Goal: Task Accomplishment & Management: Use online tool/utility

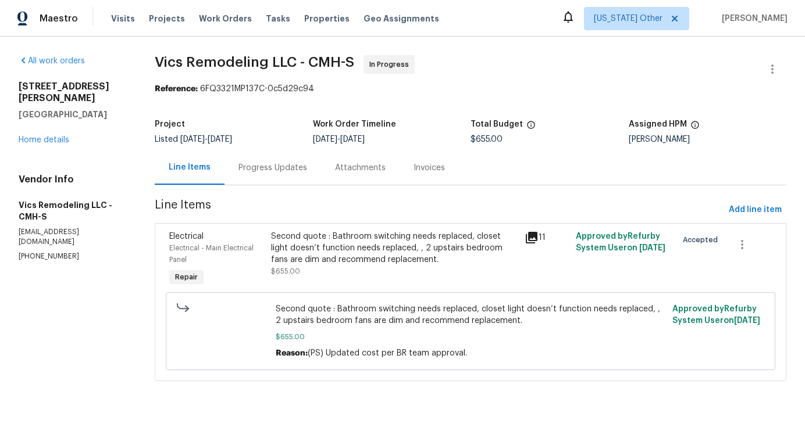
click at [264, 170] on div "Progress Updates" at bounding box center [272, 168] width 69 height 12
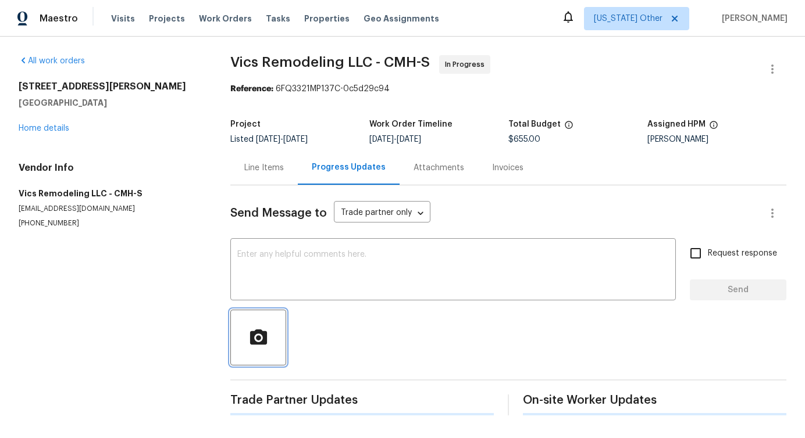
click at [278, 325] on button "button" at bounding box center [258, 338] width 56 height 56
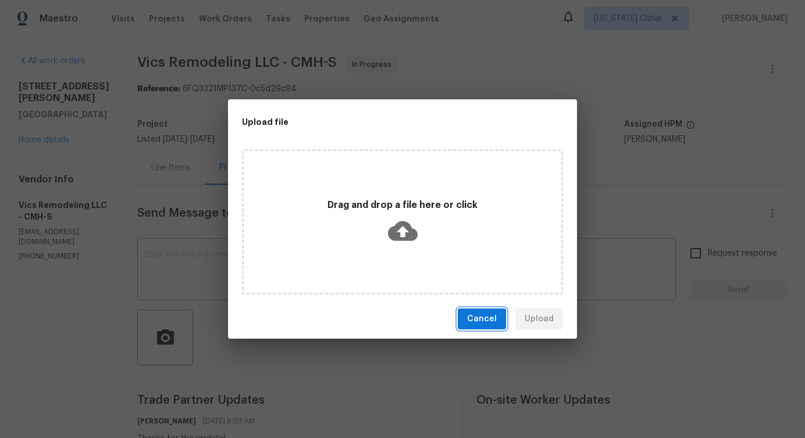
click at [480, 317] on span "Cancel" at bounding box center [482, 319] width 30 height 15
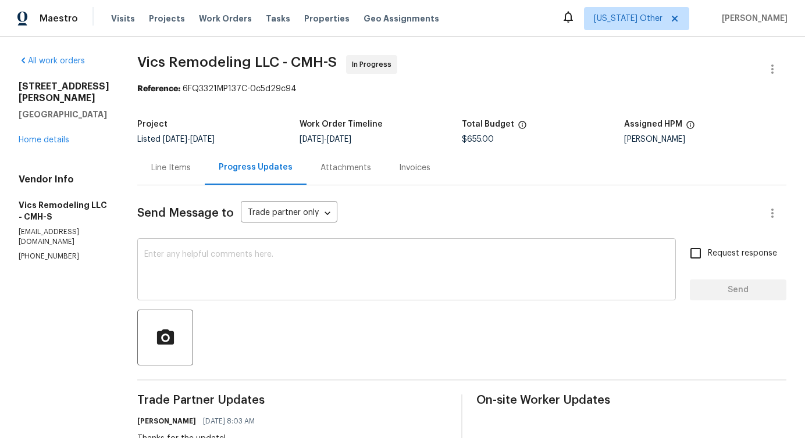
click at [363, 266] on textarea at bounding box center [406, 271] width 524 height 41
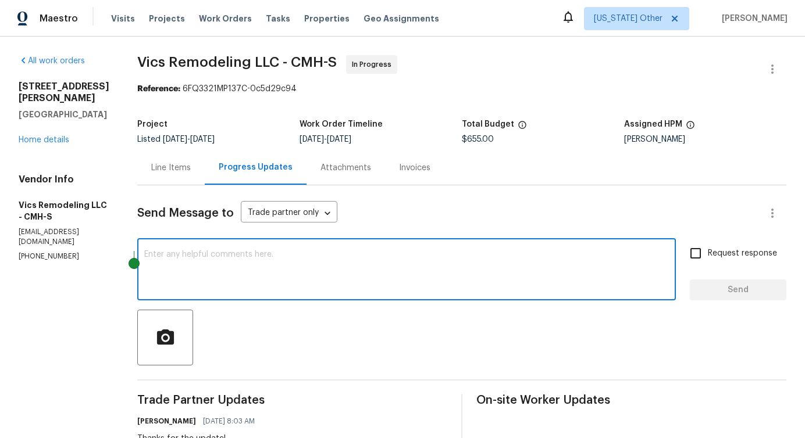
click at [159, 177] on div "Line Items" at bounding box center [170, 168] width 67 height 34
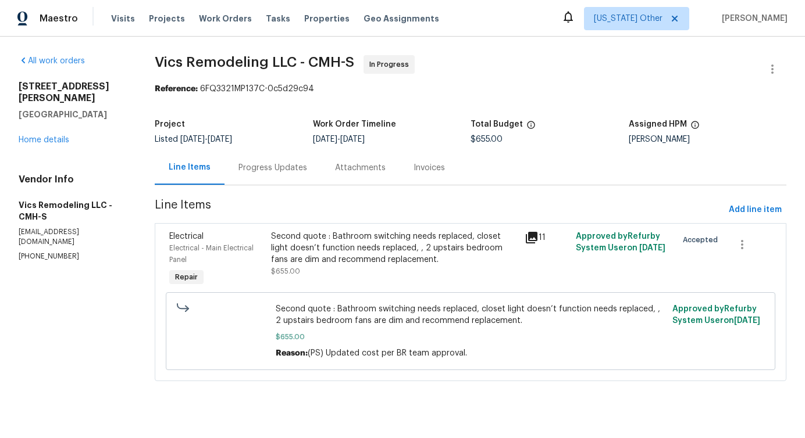
click at [299, 169] on div "Progress Updates" at bounding box center [272, 168] width 69 height 12
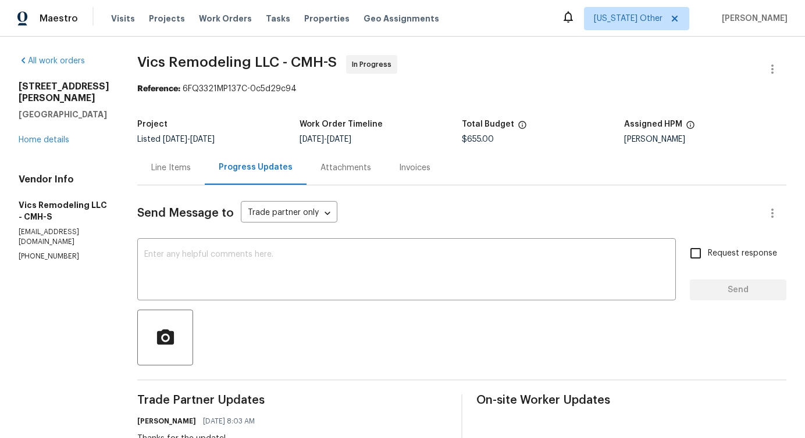
click at [174, 183] on div "Line Items" at bounding box center [170, 168] width 67 height 34
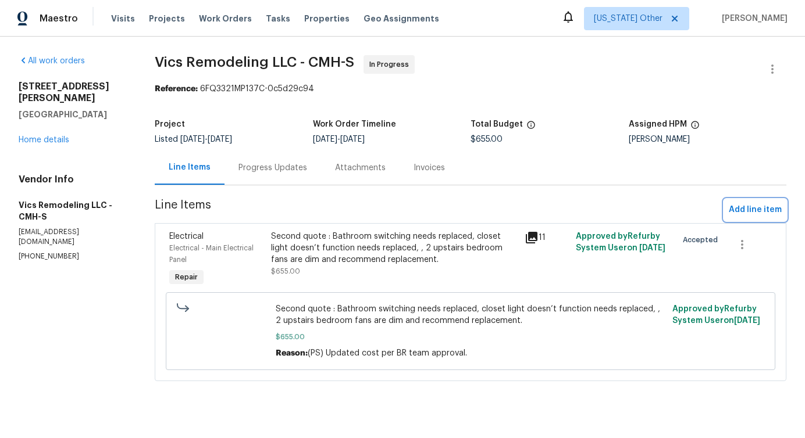
click at [766, 209] on span "Add line item" at bounding box center [755, 210] width 53 height 15
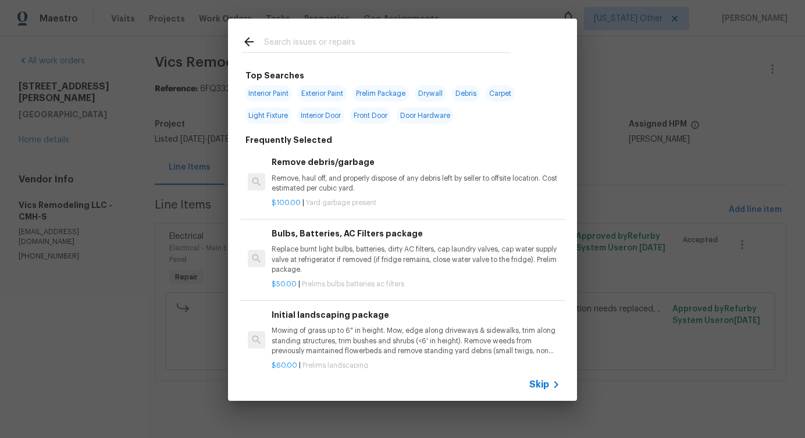
click at [542, 386] on span "Skip" at bounding box center [539, 385] width 20 height 12
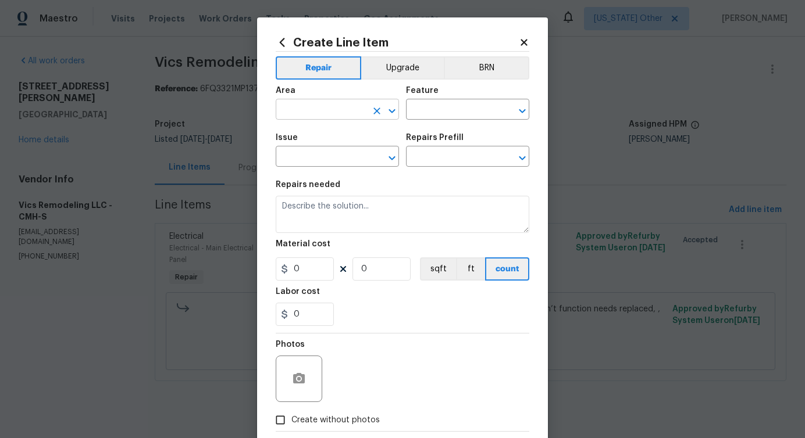
click at [346, 110] on input "text" at bounding box center [321, 111] width 91 height 18
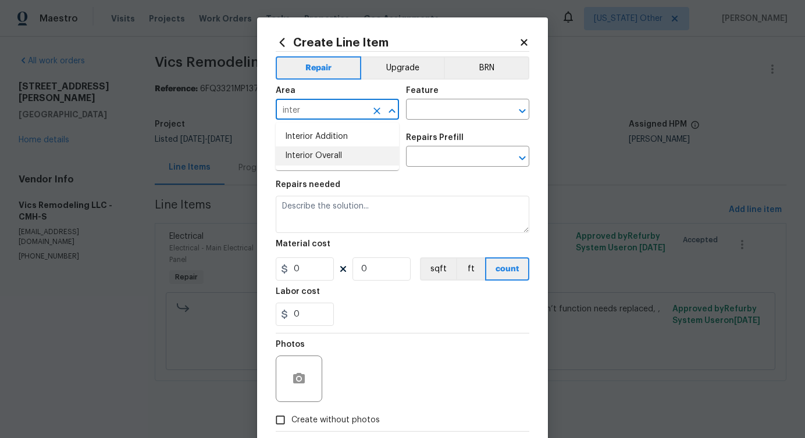
click at [332, 160] on li "Interior Overall" at bounding box center [337, 156] width 123 height 19
type input "Interior Overall"
click at [424, 113] on input "text" at bounding box center [451, 111] width 91 height 18
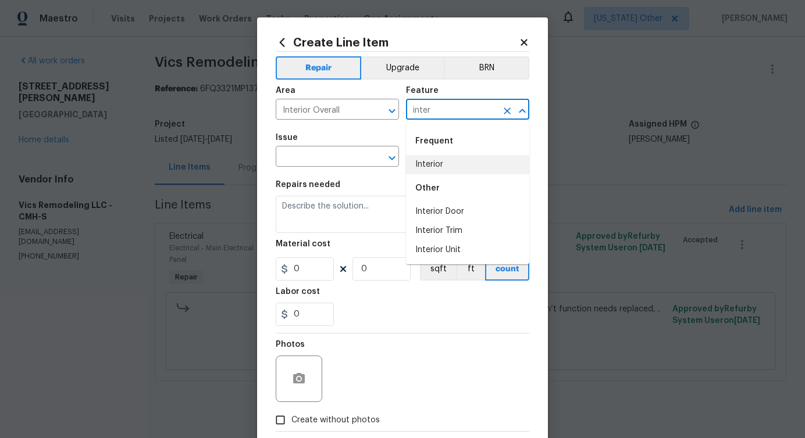
click at [441, 160] on li "Interior" at bounding box center [467, 164] width 123 height 19
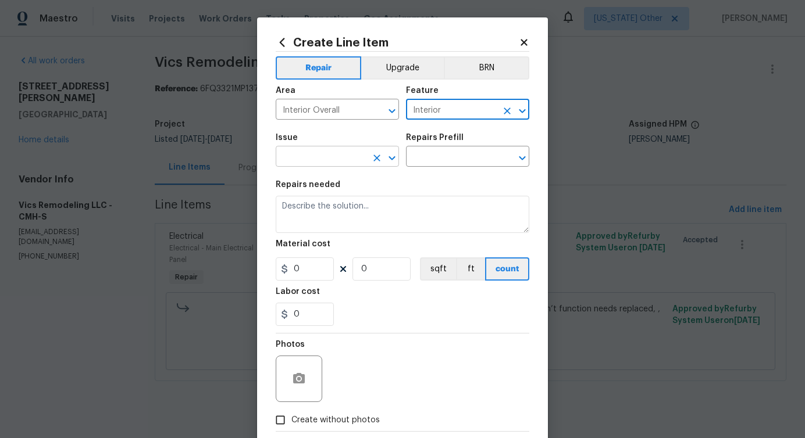
type input "Interior"
click at [349, 155] on input "text" at bounding box center [321, 158] width 91 height 18
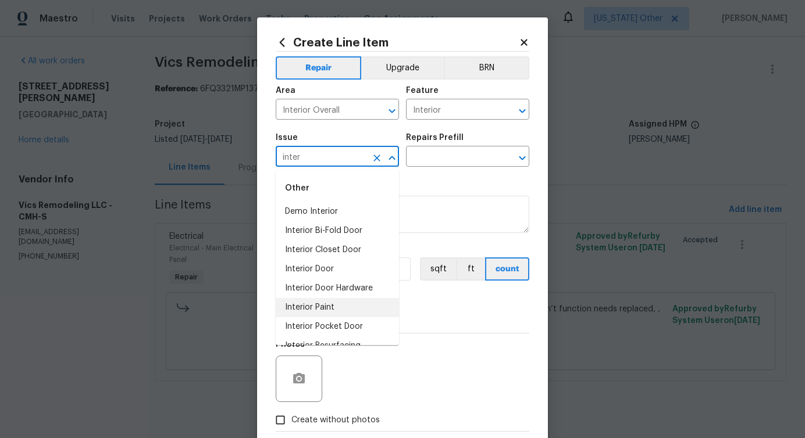
click at [316, 312] on li "Interior Paint" at bounding box center [337, 307] width 123 height 19
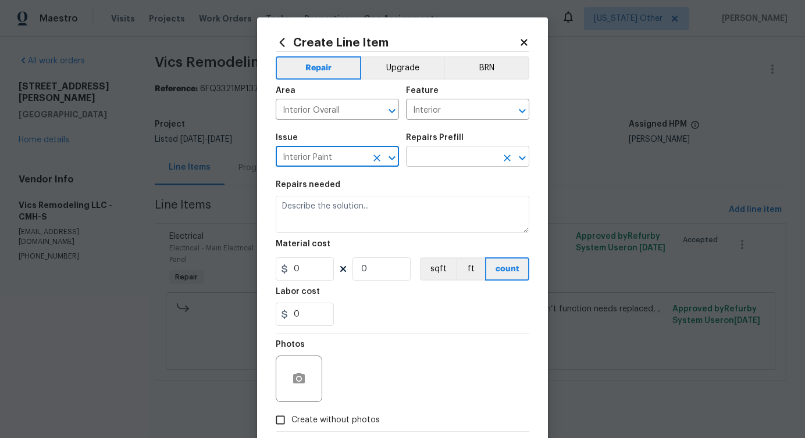
type input "Interior Paint"
click at [446, 156] on input "text" at bounding box center [451, 158] width 91 height 18
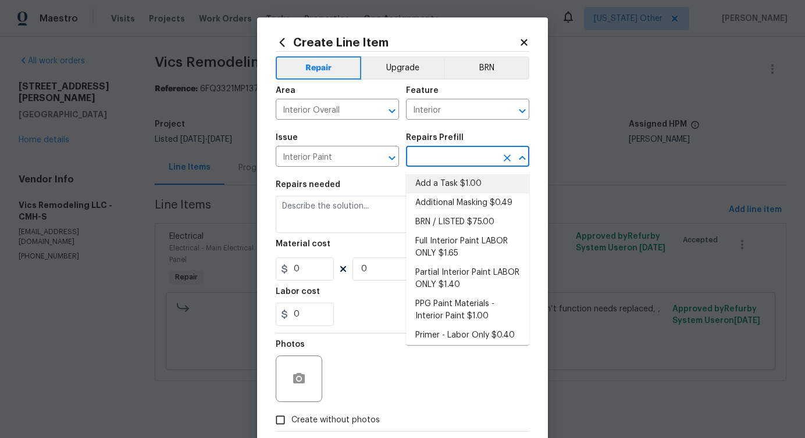
click at [437, 186] on li "Add a Task $1.00" at bounding box center [467, 183] width 123 height 19
type input "Overall Paint"
type input "Add a Task $1.00"
type textarea "HPM to detail"
type input "1"
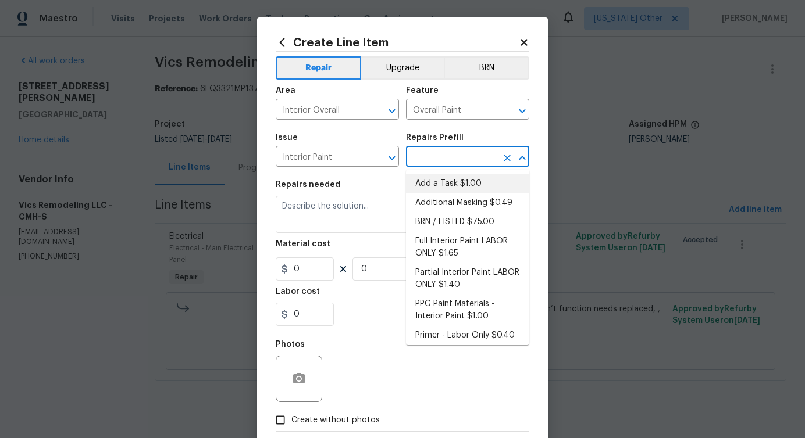
type input "1"
click at [309, 208] on textarea "HPM to detail" at bounding box center [402, 214] width 253 height 37
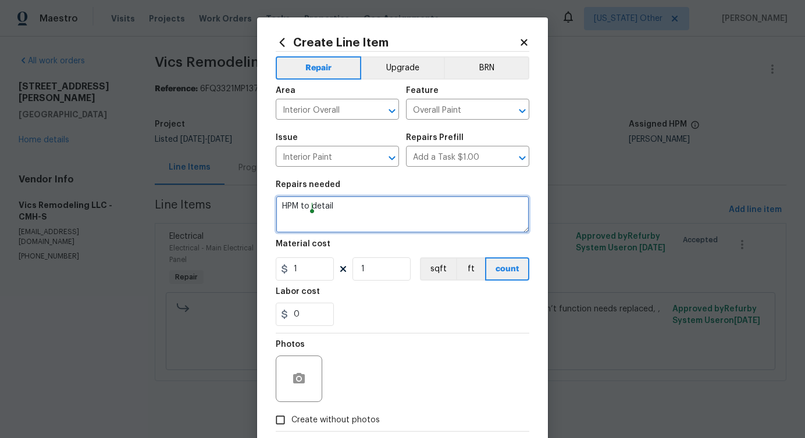
click at [309, 208] on textarea "HPM to detail" at bounding box center [402, 214] width 253 height 37
paste textarea "Color match and touch up paint the home where there is minor paint flashing/mis…"
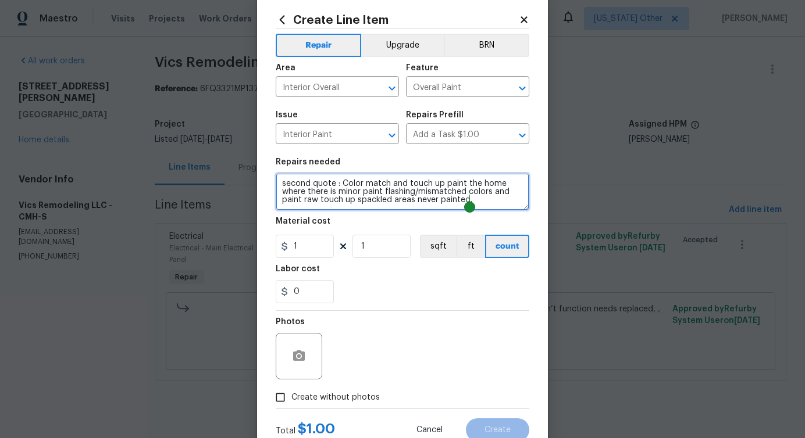
scroll to position [25, 0]
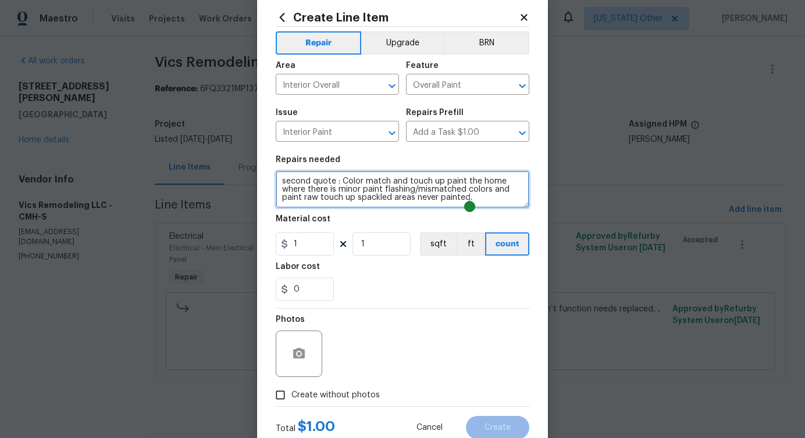
type textarea "second quote : Color match and touch up paint the home where there is minor pai…"
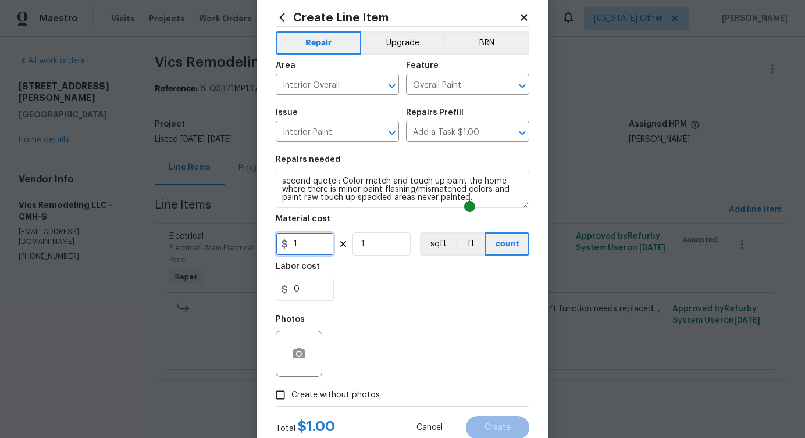
click at [307, 240] on input "1" at bounding box center [305, 244] width 58 height 23
click at [349, 335] on div "Photos" at bounding box center [402, 347] width 253 height 76
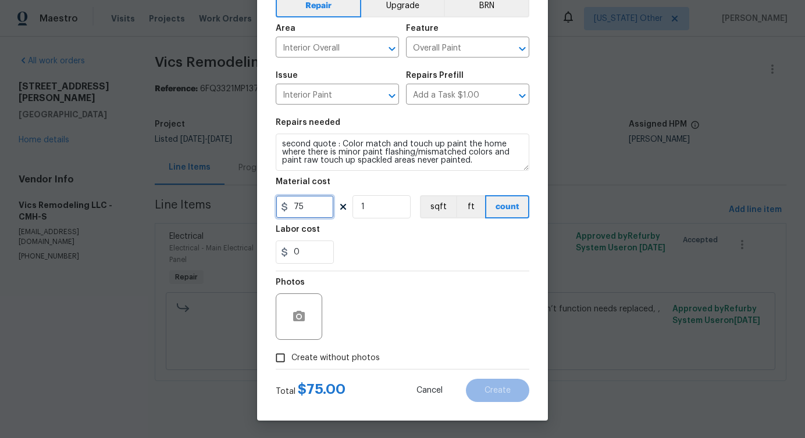
click at [297, 208] on input "75" at bounding box center [305, 206] width 58 height 23
type input "25"
click at [413, 305] on div "Photos" at bounding box center [402, 310] width 253 height 76
click at [360, 355] on span "Create without photos" at bounding box center [335, 358] width 88 height 12
click at [291, 355] on input "Create without photos" at bounding box center [280, 358] width 22 height 22
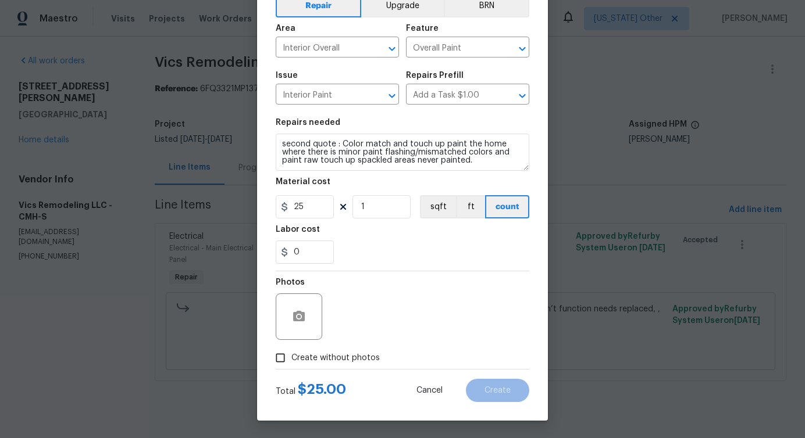
checkbox input "true"
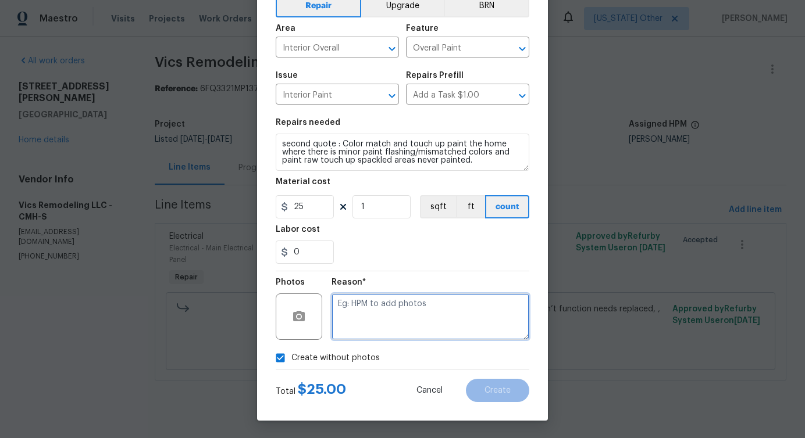
click at [398, 321] on textarea at bounding box center [430, 317] width 198 height 47
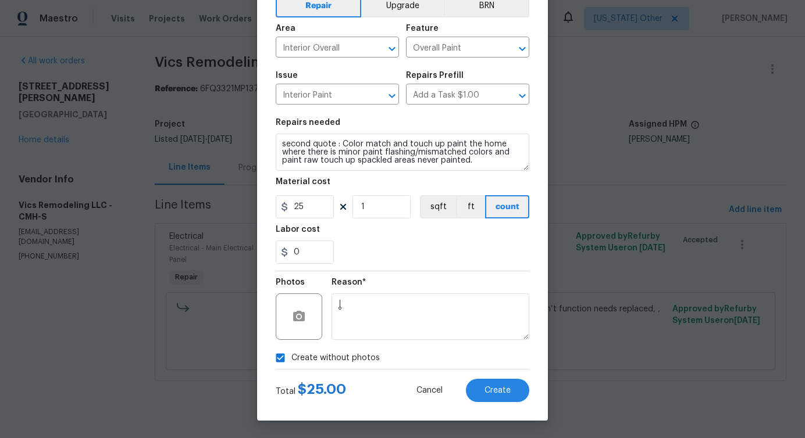
click at [491, 402] on div "Create Line Item Repair Upgrade BRN Area Interior Overall ​ Feature Overall Pai…" at bounding box center [402, 188] width 291 height 466
click at [495, 391] on span "Create" at bounding box center [497, 391] width 26 height 9
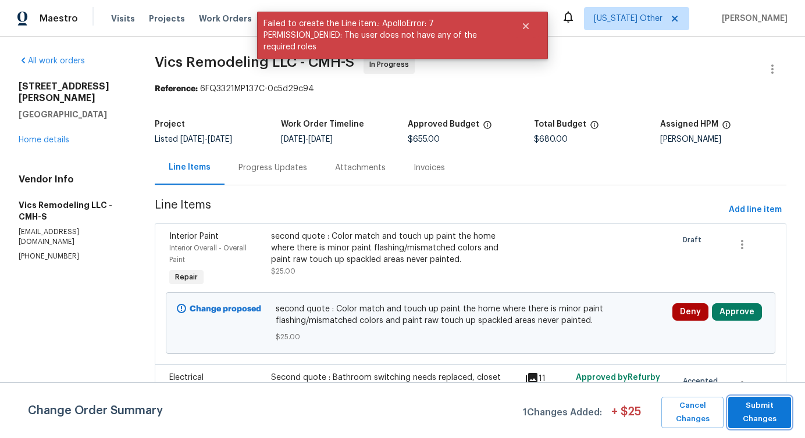
click at [765, 405] on span "Submit Changes" at bounding box center [759, 412] width 51 height 27
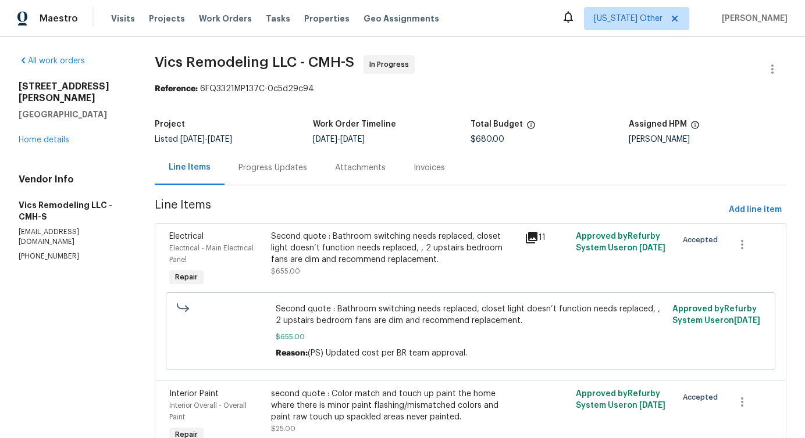
scroll to position [63, 0]
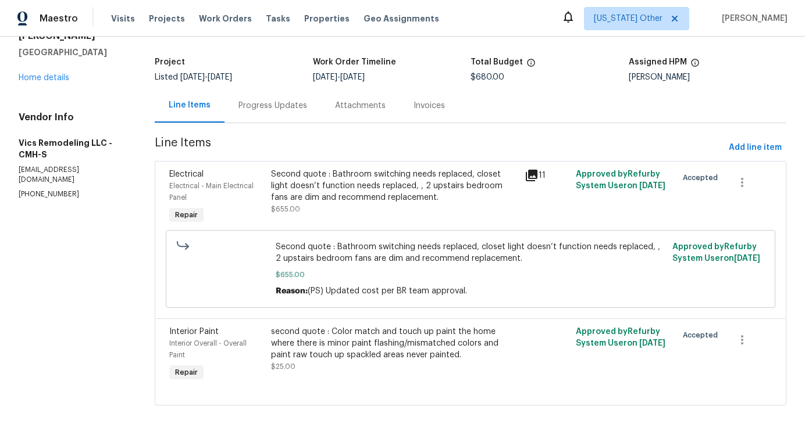
click at [277, 103] on div "Progress Updates" at bounding box center [272, 106] width 69 height 12
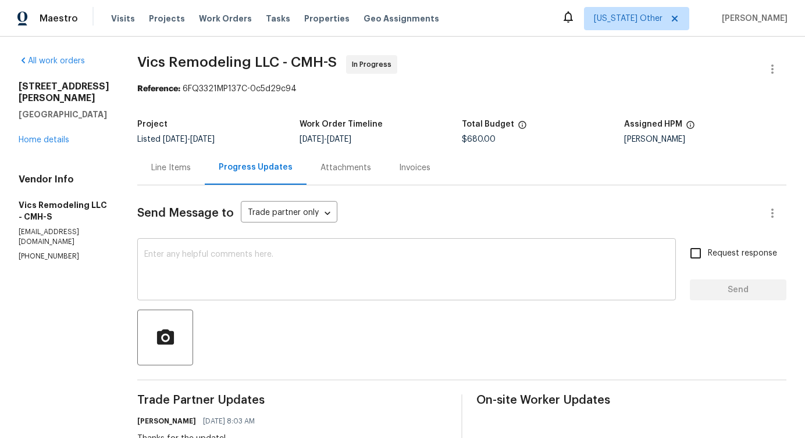
click at [328, 252] on textarea at bounding box center [406, 271] width 524 height 41
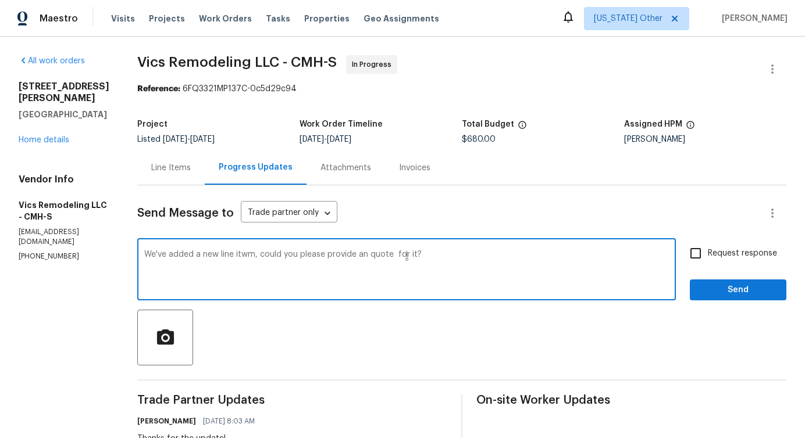
click at [274, 259] on textarea "We've added a new line itwm, could you please provide an quote for it?" at bounding box center [406, 271] width 524 height 41
click at [228, 258] on textarea "We've added a new line itwm, could you please provide an quote for it?" at bounding box center [406, 271] width 524 height 41
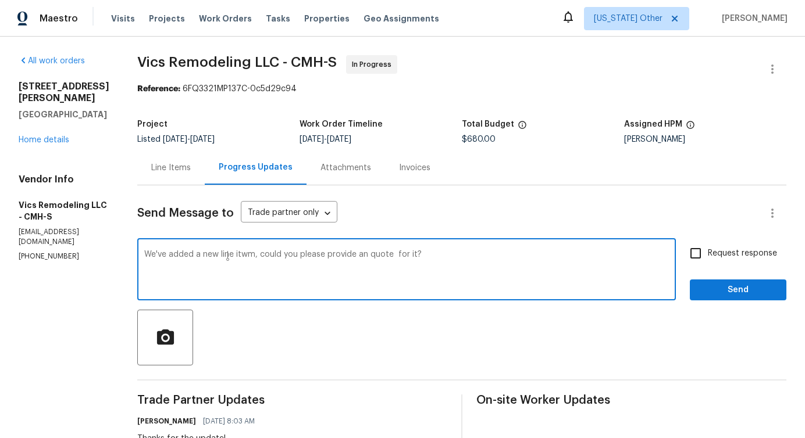
click at [0, 0] on div "item;" at bounding box center [0, 0] width 0 height 0
type textarea "We've added a new line item; could you please provide an quote for it?"
click at [244, 259] on lpop-circle at bounding box center [245, 263] width 11 height 11
click at [244, 259] on textarea "We've added a new line item; could you please provide an quote for it?" at bounding box center [406, 271] width 524 height 41
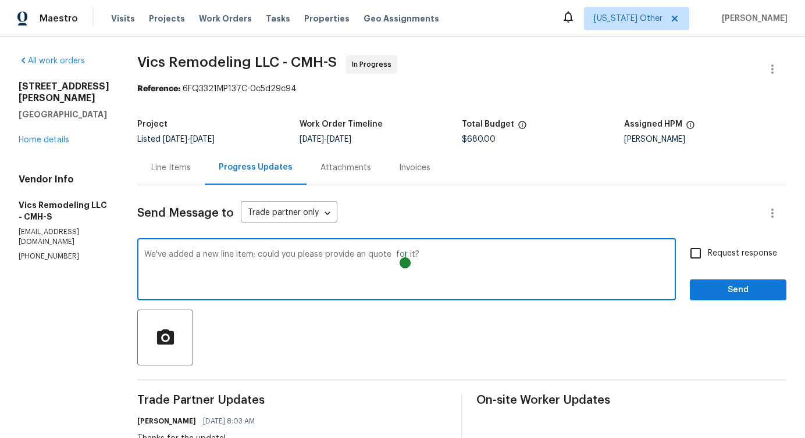
click at [244, 259] on textarea "We've added a new line item; could you please provide an quote for it?" at bounding box center [406, 271] width 524 height 41
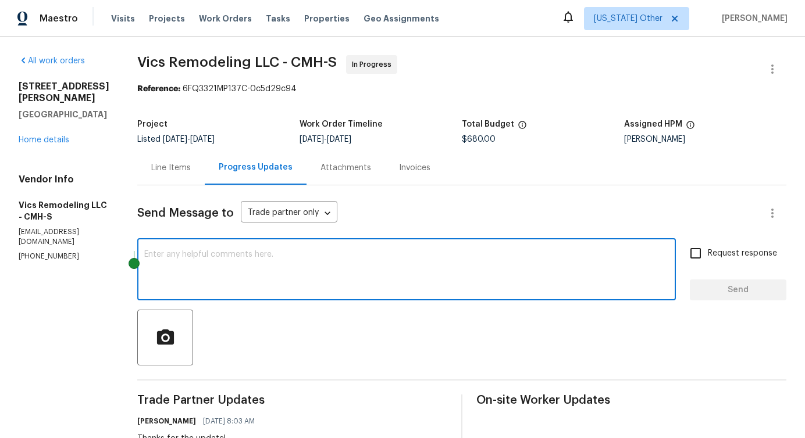
paste textarea "We've added a new line item—could you please provide a quote for it?"
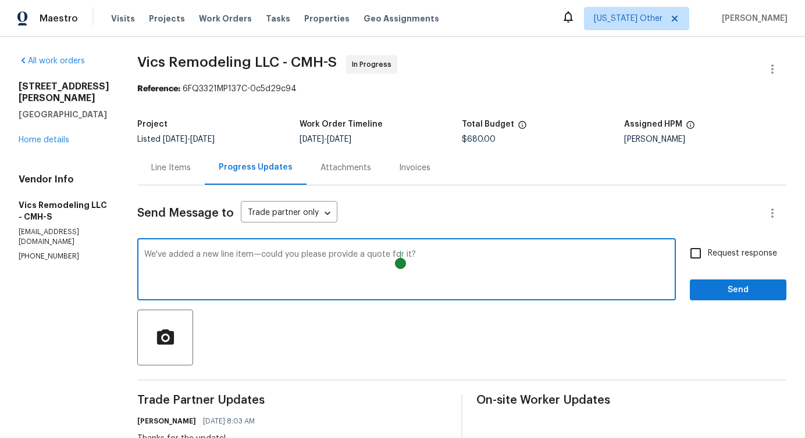
click at [245, 256] on textarea "We've added a new line item—could you please provide a quote for it?" at bounding box center [406, 271] width 524 height 41
click at [249, 255] on textarea "We've added a new line item—could you please provide a quote for it?" at bounding box center [406, 271] width 524 height 41
drag, startPoint x: 137, startPoint y: 256, endPoint x: 317, endPoint y: 259, distance: 180.9
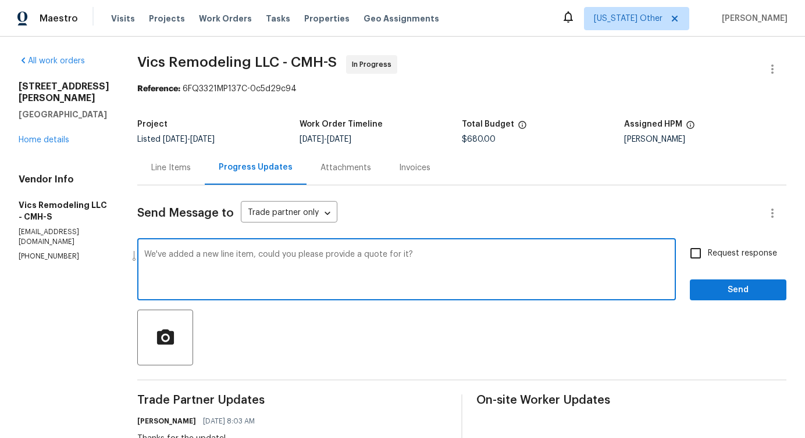
click at [317, 259] on textarea "We've added a new line item, could you please provide a quote for it?" at bounding box center [406, 271] width 524 height 41
click at [237, 280] on textarea "We've added a new line item, could you please provide a quote for it?" at bounding box center [406, 271] width 524 height 41
click at [373, 268] on textarea "We've added a new line item, could you please provide a quote for it?" at bounding box center [406, 271] width 524 height 41
type textarea "We've added a new line item, could you please provide a quote for it?"
click at [699, 245] on input "Request response" at bounding box center [695, 253] width 24 height 24
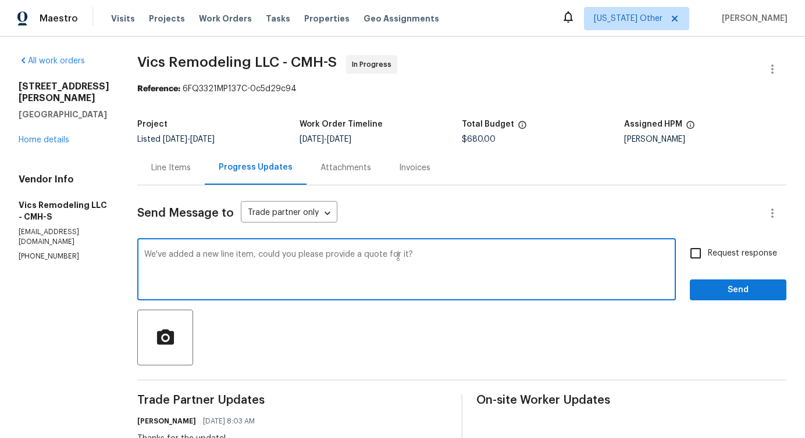
checkbox input "true"
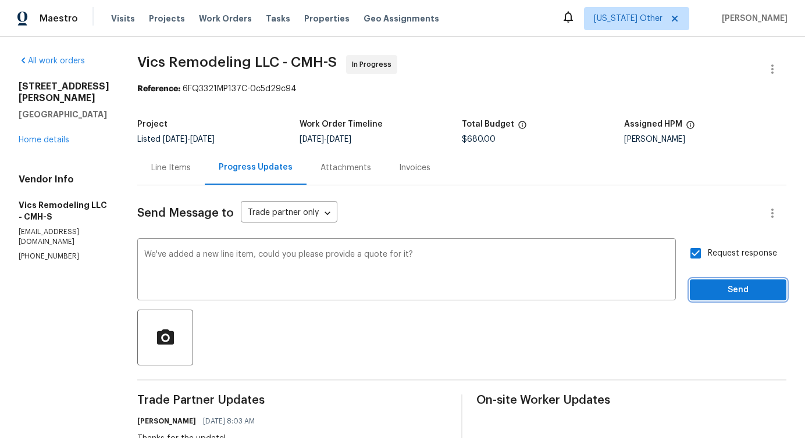
click at [715, 293] on span "Send" at bounding box center [738, 290] width 78 height 15
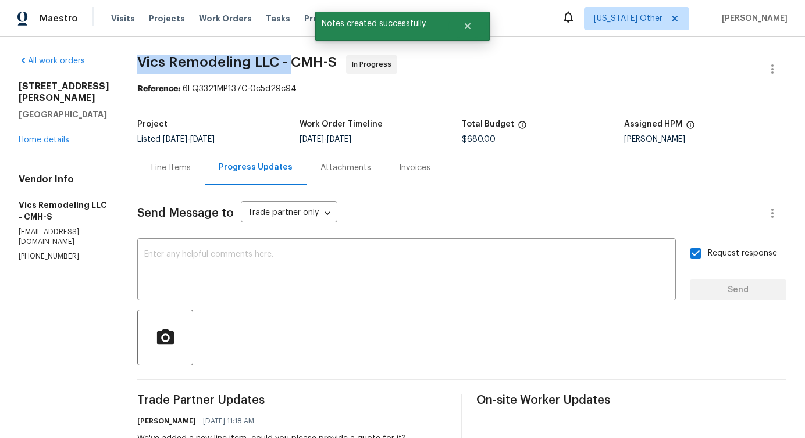
drag, startPoint x: 128, startPoint y: 59, endPoint x: 277, endPoint y: 65, distance: 148.4
click at [277, 65] on span "Vics Remodeling LLC - CMH-S" at bounding box center [236, 62] width 199 height 14
copy span "Vics Remodeling LLC -"
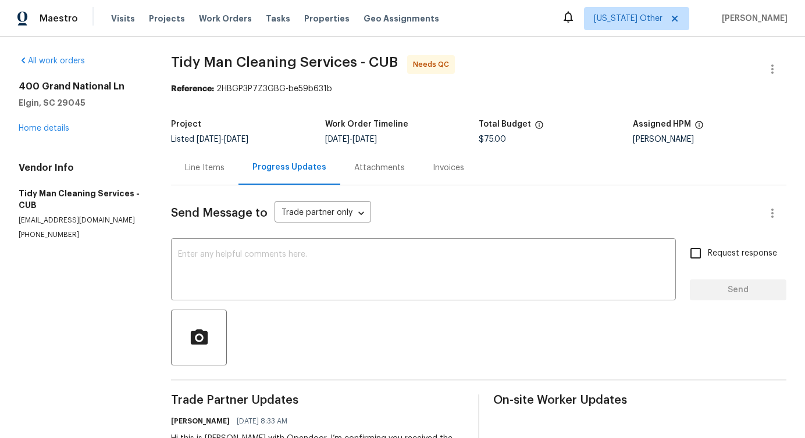
click at [197, 175] on div "Line Items" at bounding box center [204, 168] width 67 height 34
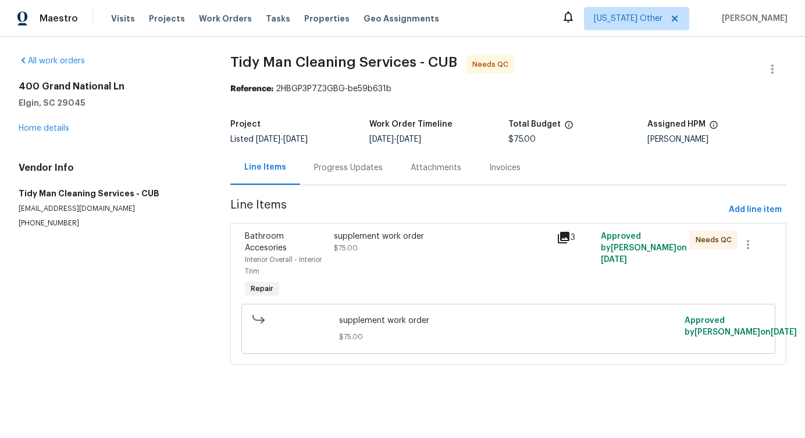
click at [428, 270] on div "supplement work order $75.00" at bounding box center [441, 265] width 223 height 77
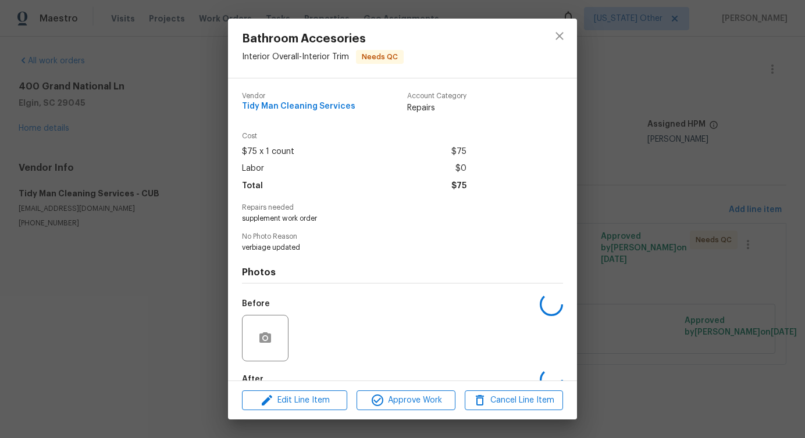
click at [428, 270] on h4 "Photos" at bounding box center [402, 273] width 321 height 12
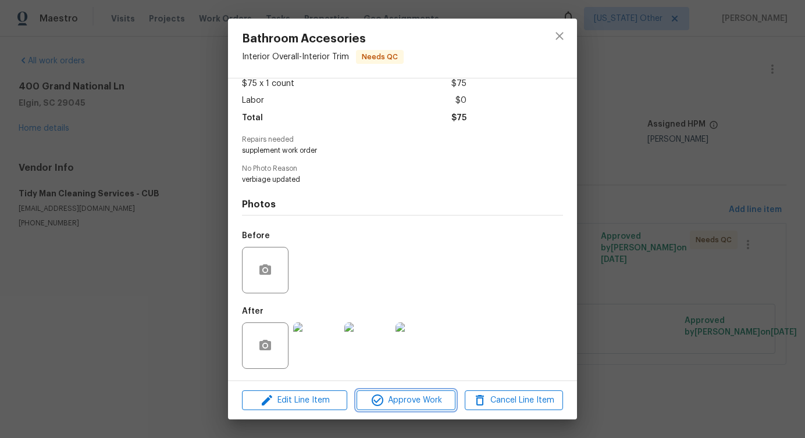
click at [409, 405] on span "Approve Work" at bounding box center [405, 401] width 91 height 15
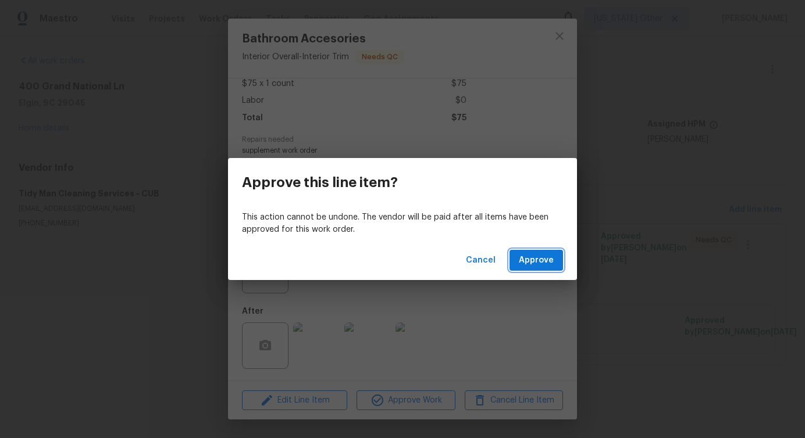
click at [538, 260] on span "Approve" at bounding box center [536, 260] width 35 height 15
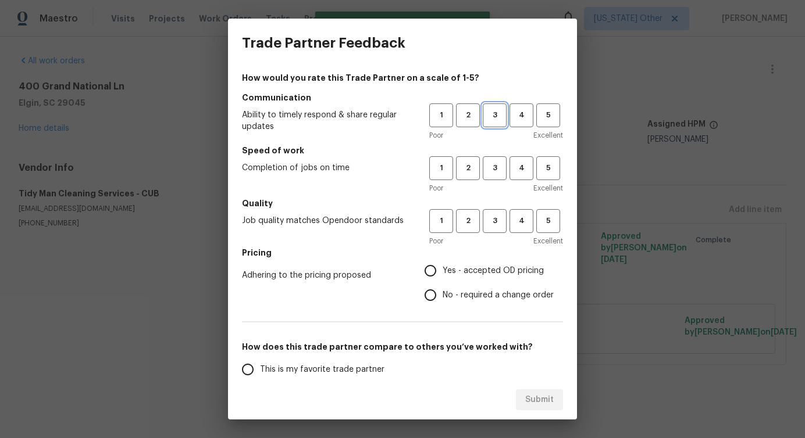
click at [490, 117] on span "3" at bounding box center [495, 115] width 22 height 13
click at [495, 159] on button "3" at bounding box center [495, 168] width 24 height 24
click at [499, 221] on span "3" at bounding box center [495, 221] width 22 height 13
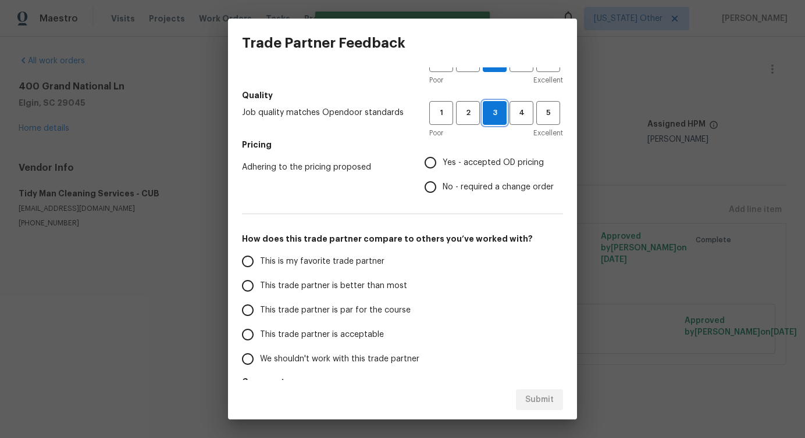
scroll to position [152, 0]
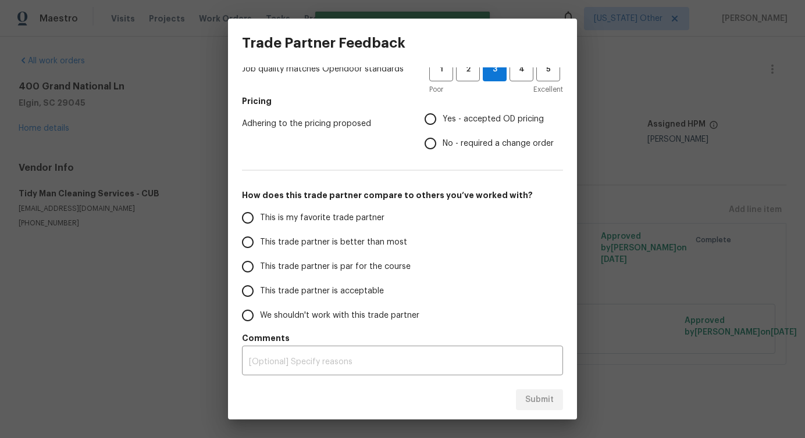
click at [445, 138] on span "No - required a change order" at bounding box center [497, 144] width 111 height 12
click at [442, 137] on input "No - required a change order" at bounding box center [430, 143] width 24 height 24
radio input "true"
click at [353, 248] on span "This trade partner is better than most" at bounding box center [333, 243] width 147 height 12
click at [260, 248] on input "This trade partner is better than most" at bounding box center [247, 242] width 24 height 24
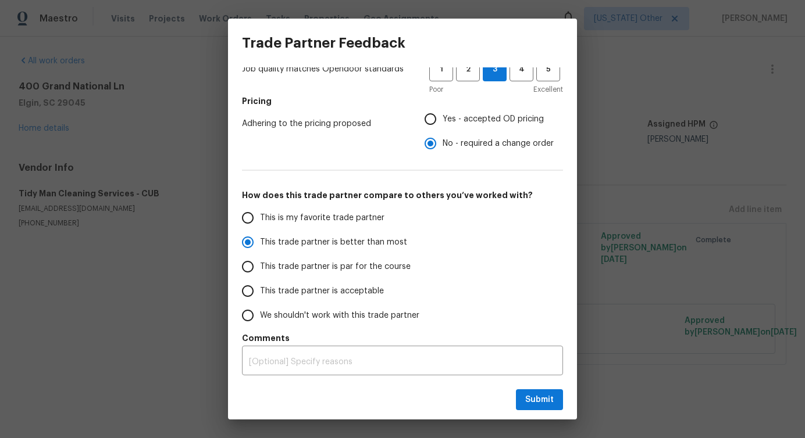
click at [542, 417] on div "Submit" at bounding box center [402, 400] width 349 height 40
click at [543, 406] on span "Submit" at bounding box center [539, 400] width 28 height 15
radio input "true"
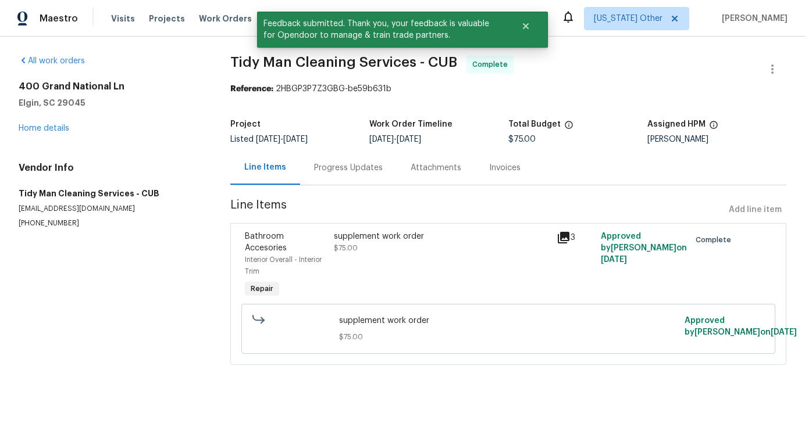
click at [341, 168] on div "Progress Updates" at bounding box center [348, 168] width 69 height 12
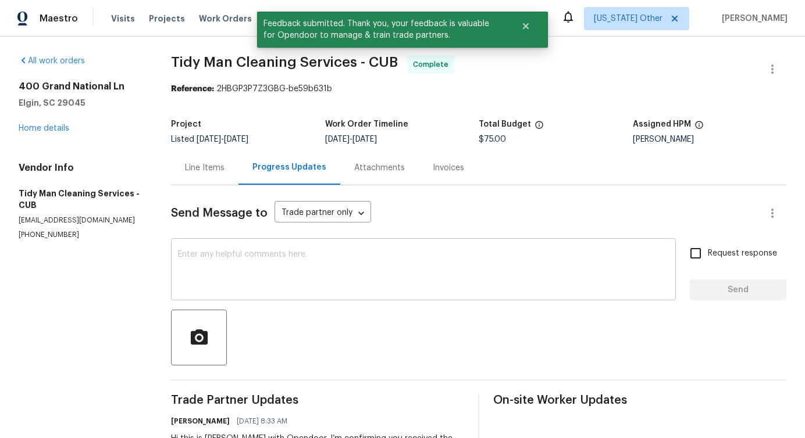
click at [349, 251] on textarea at bounding box center [423, 271] width 491 height 41
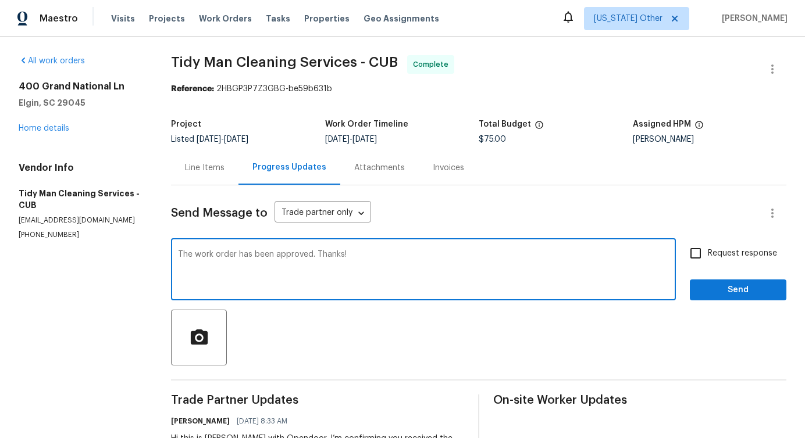
type textarea "The work order has been approved. Thanks!"
click at [742, 294] on span "Send" at bounding box center [738, 290] width 78 height 15
